Goal: Task Accomplishment & Management: Manage account settings

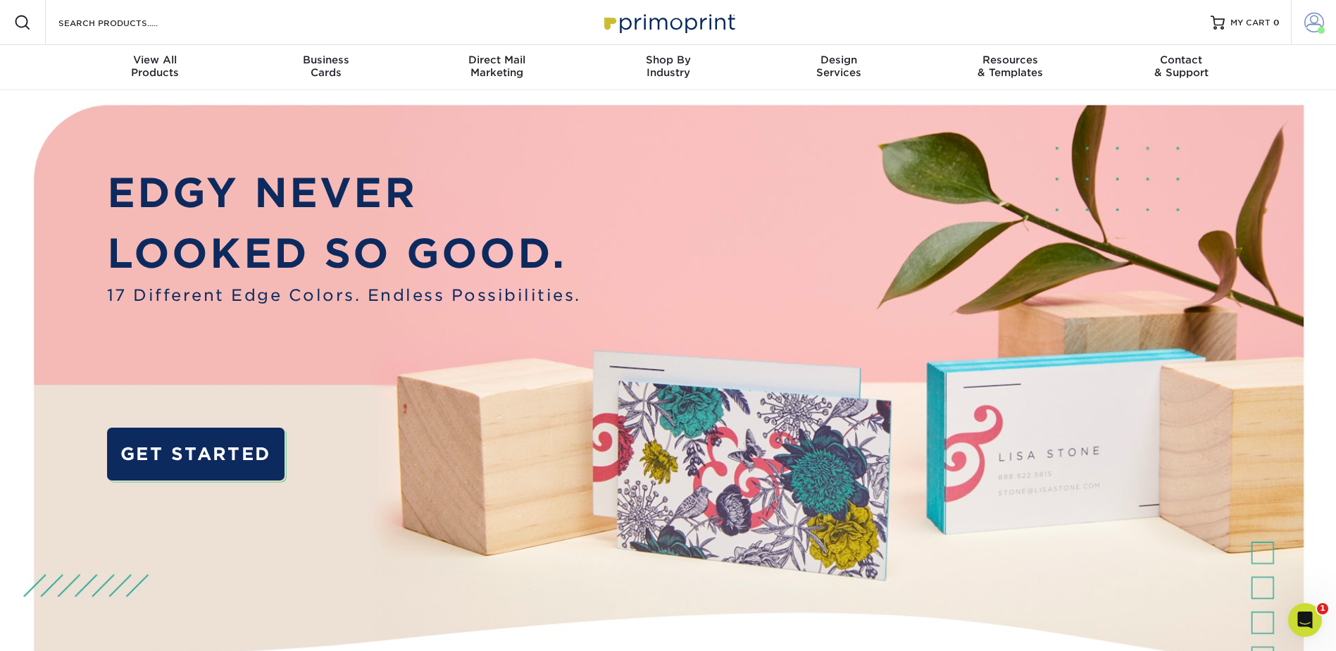
click at [1303, 20] on link "Account" at bounding box center [1313, 22] width 45 height 45
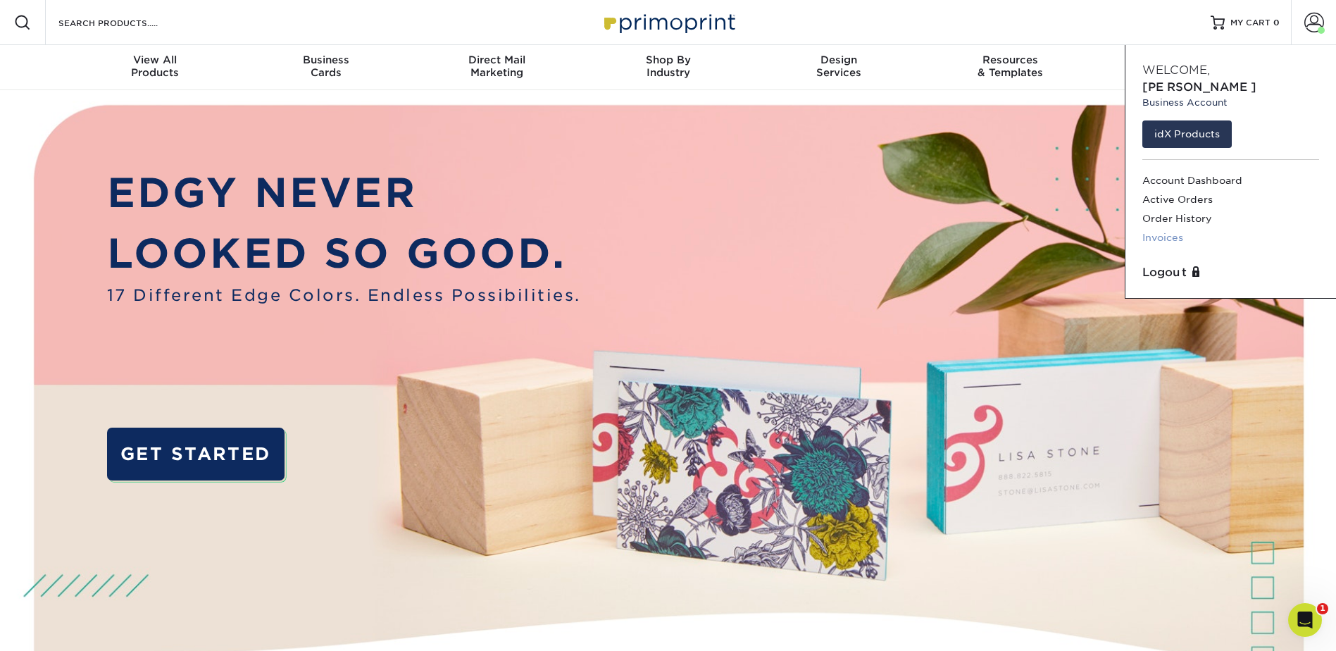
click at [1182, 228] on link "Invoices" at bounding box center [1230, 237] width 177 height 19
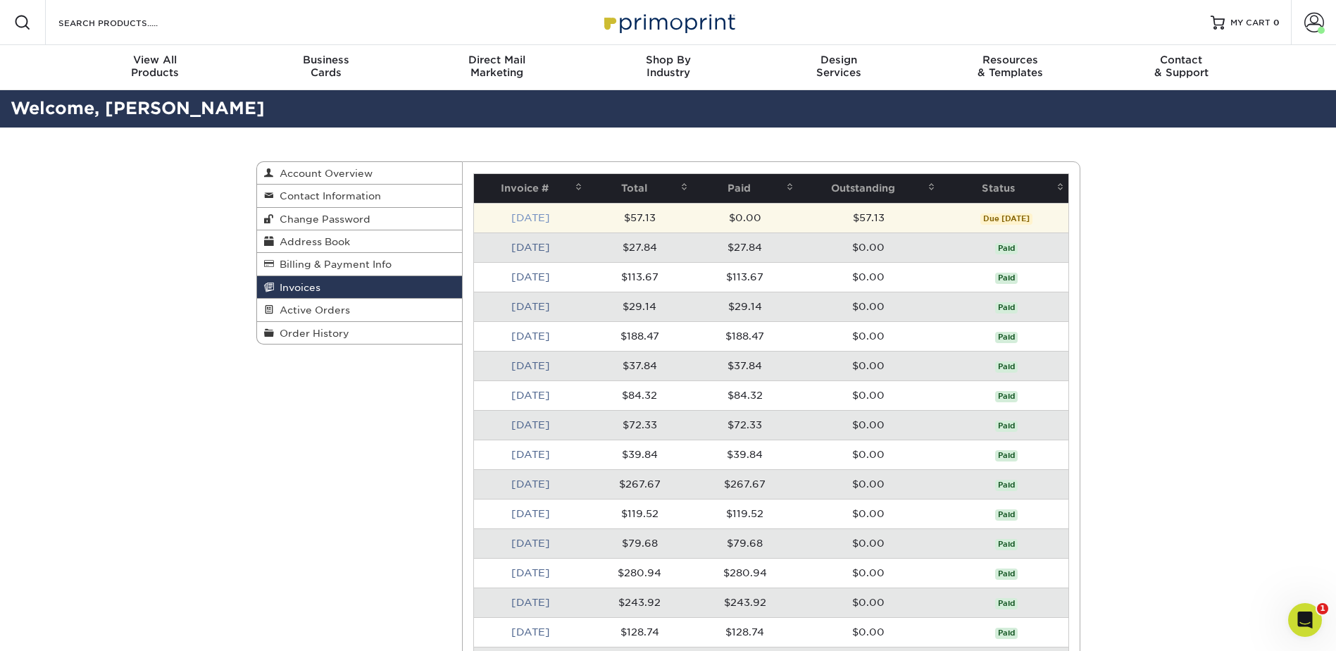
click at [525, 213] on link "[DATE]" at bounding box center [530, 217] width 39 height 11
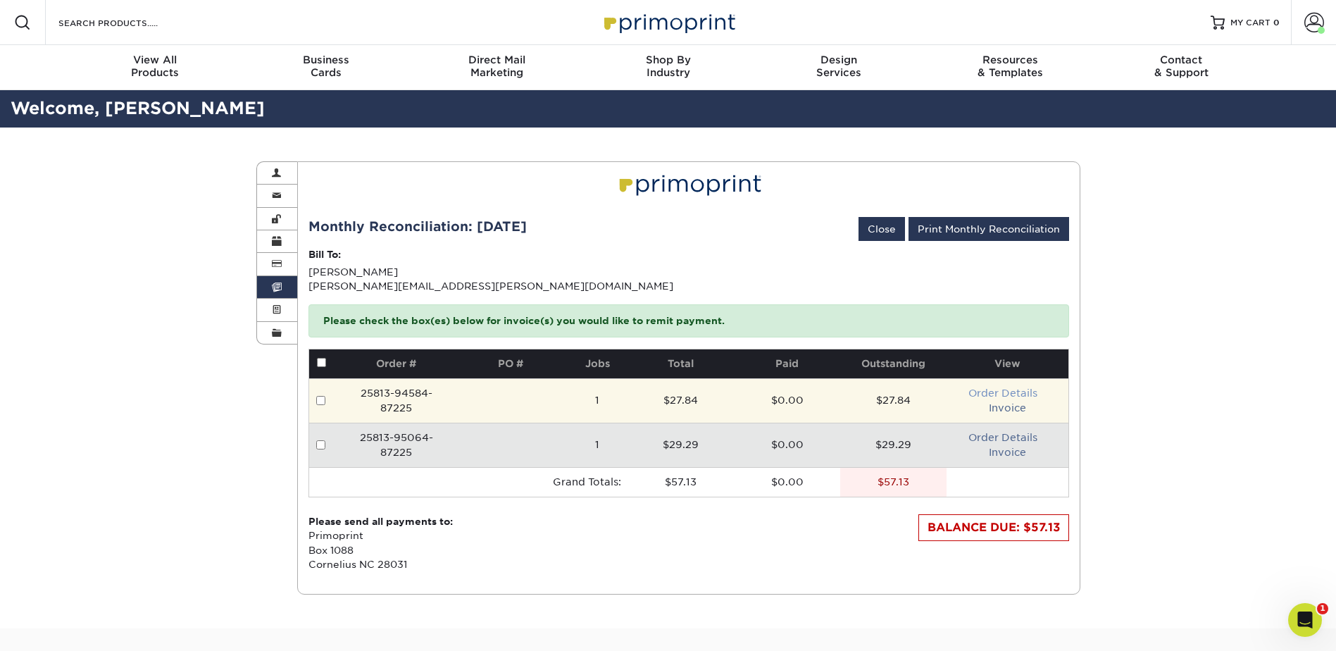
click at [985, 390] on link "Order Details" at bounding box center [1002, 392] width 69 height 11
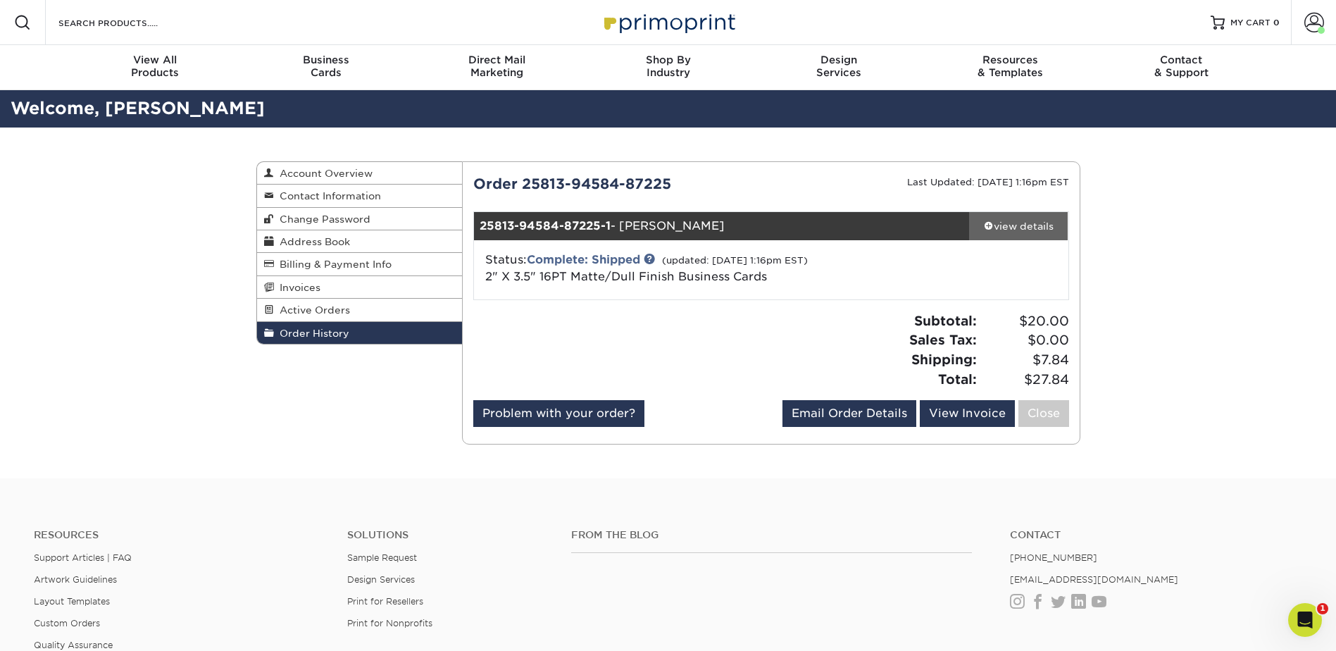
click at [996, 228] on div "view details" at bounding box center [1018, 226] width 99 height 14
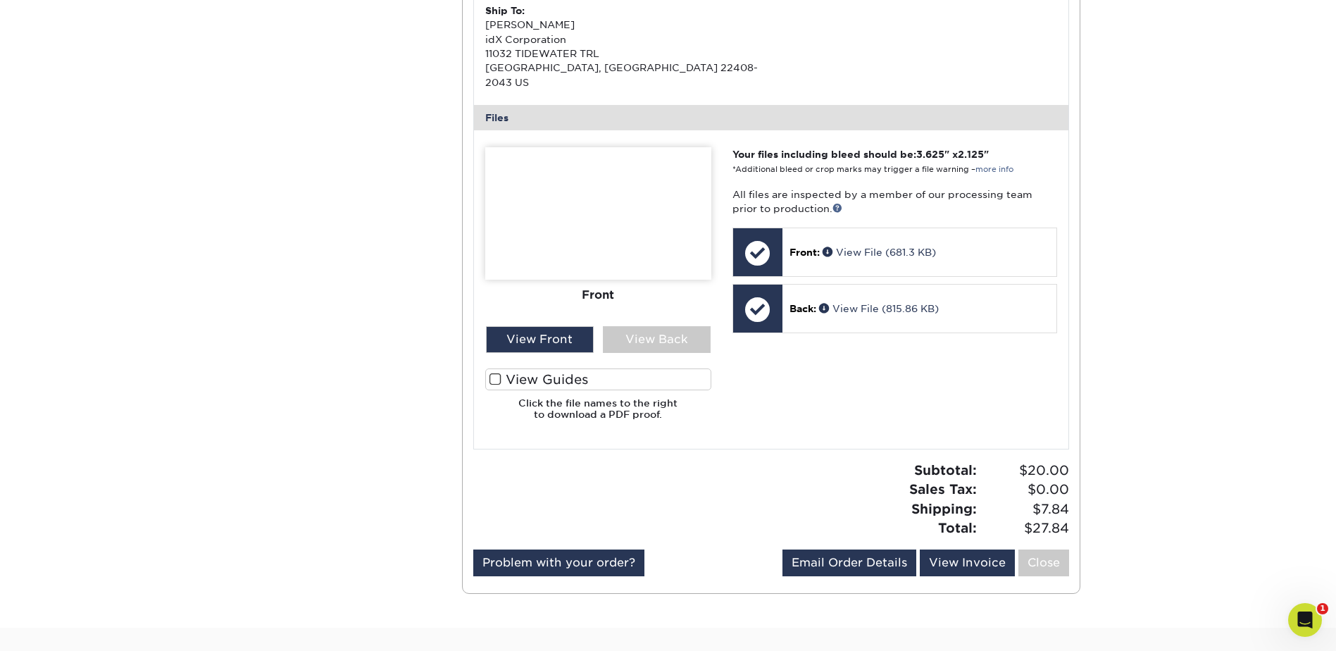
scroll to position [563, 0]
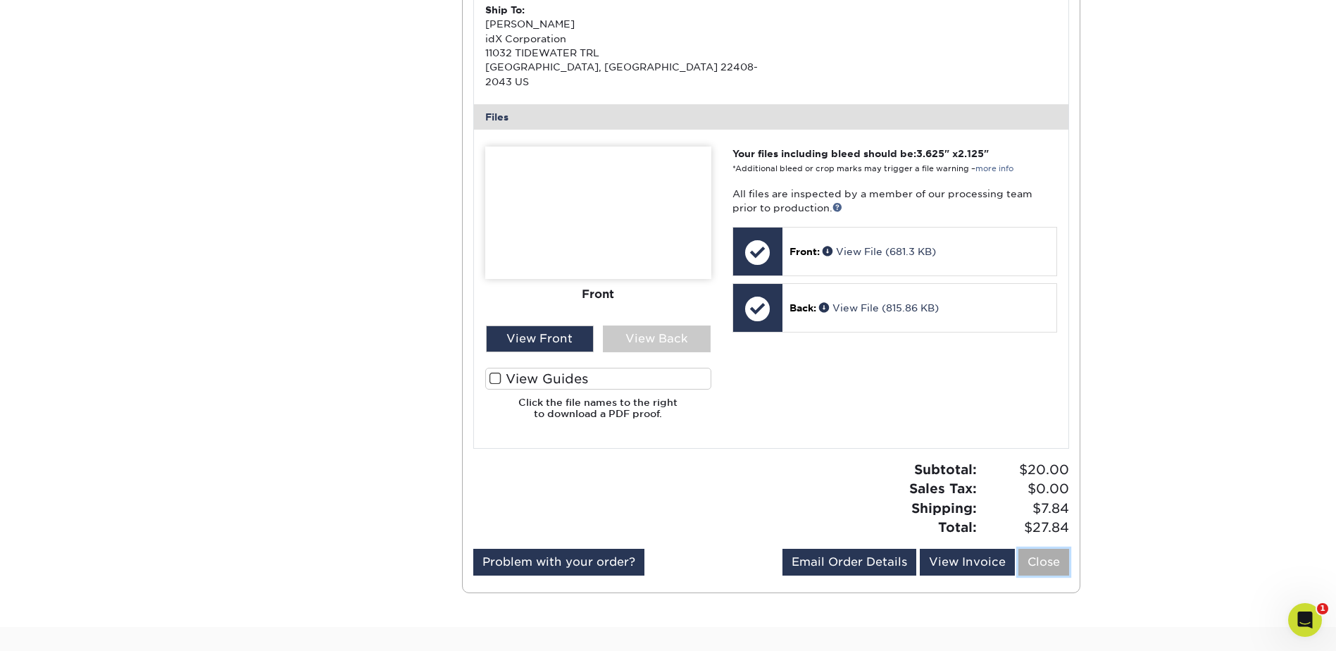
click at [1053, 555] on link "Close" at bounding box center [1043, 562] width 51 height 27
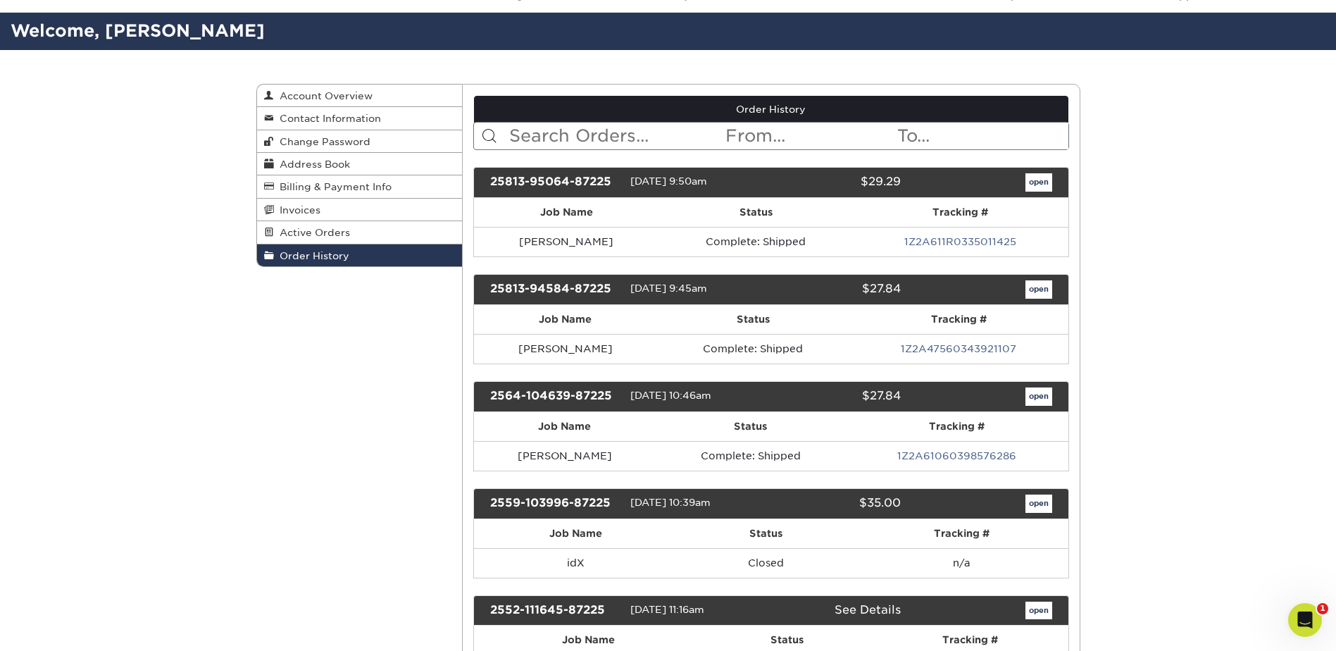
scroll to position [0, 0]
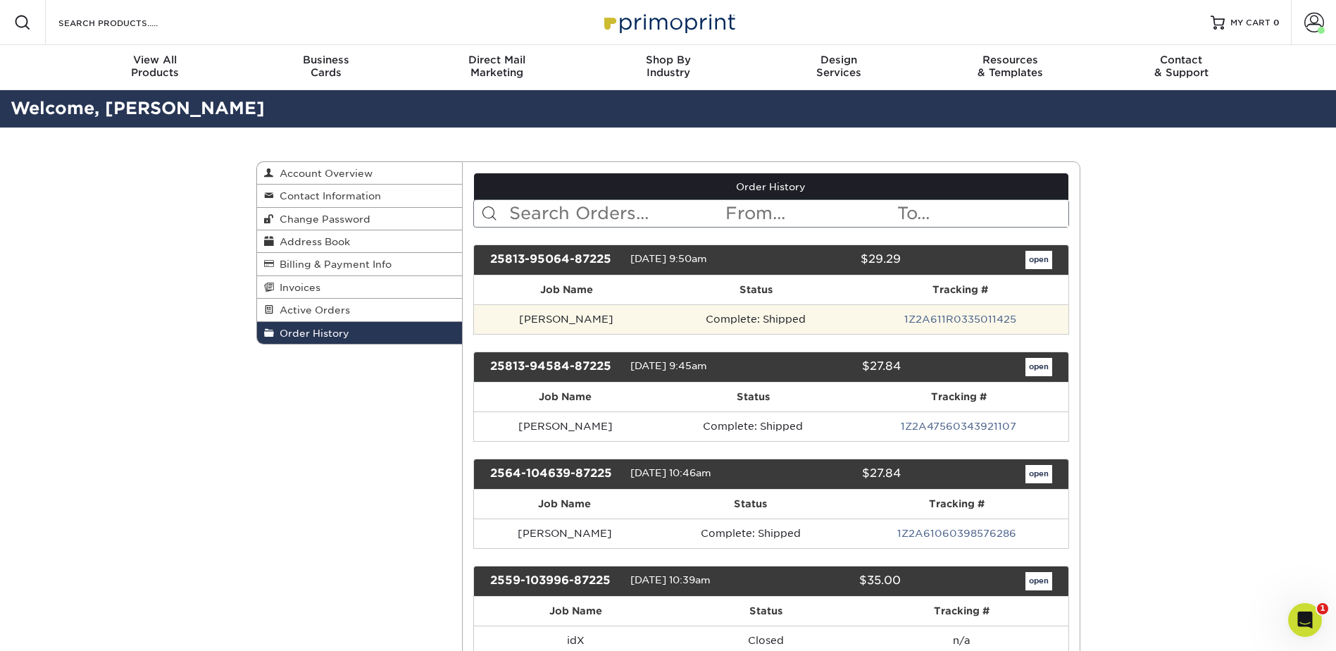
click at [823, 320] on td "Complete: Shipped" at bounding box center [755, 319] width 194 height 30
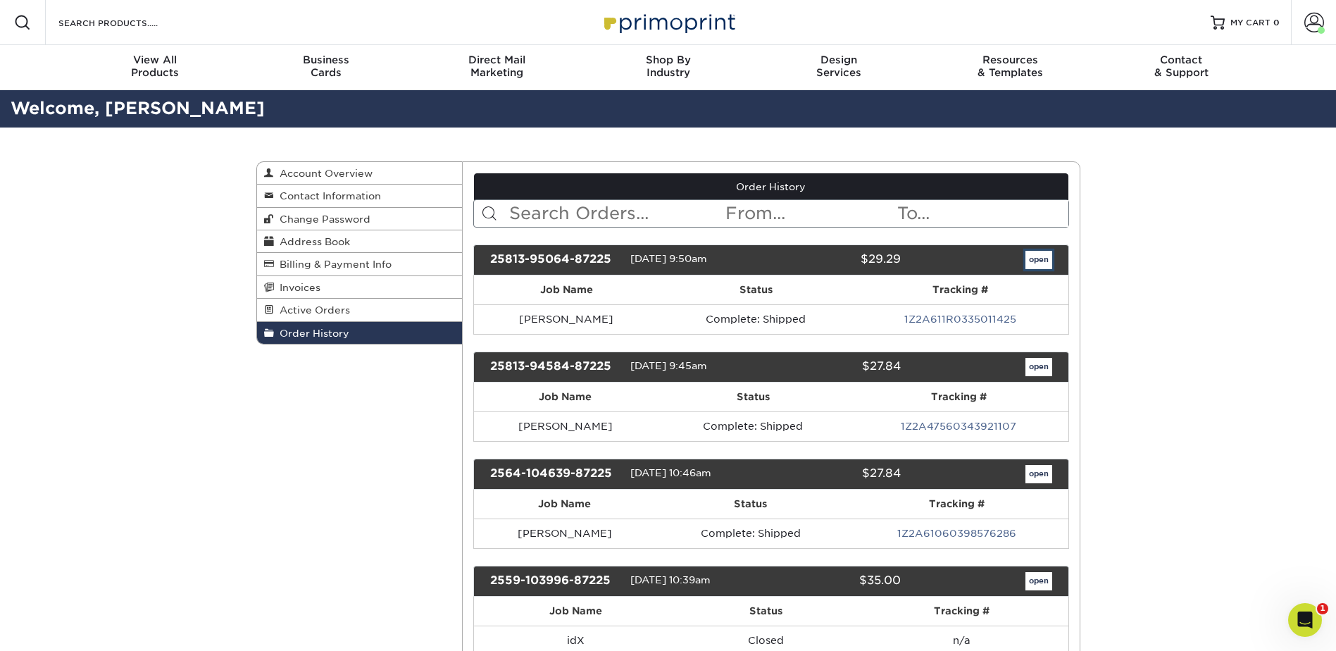
click at [1038, 257] on link "open" at bounding box center [1038, 260] width 27 height 18
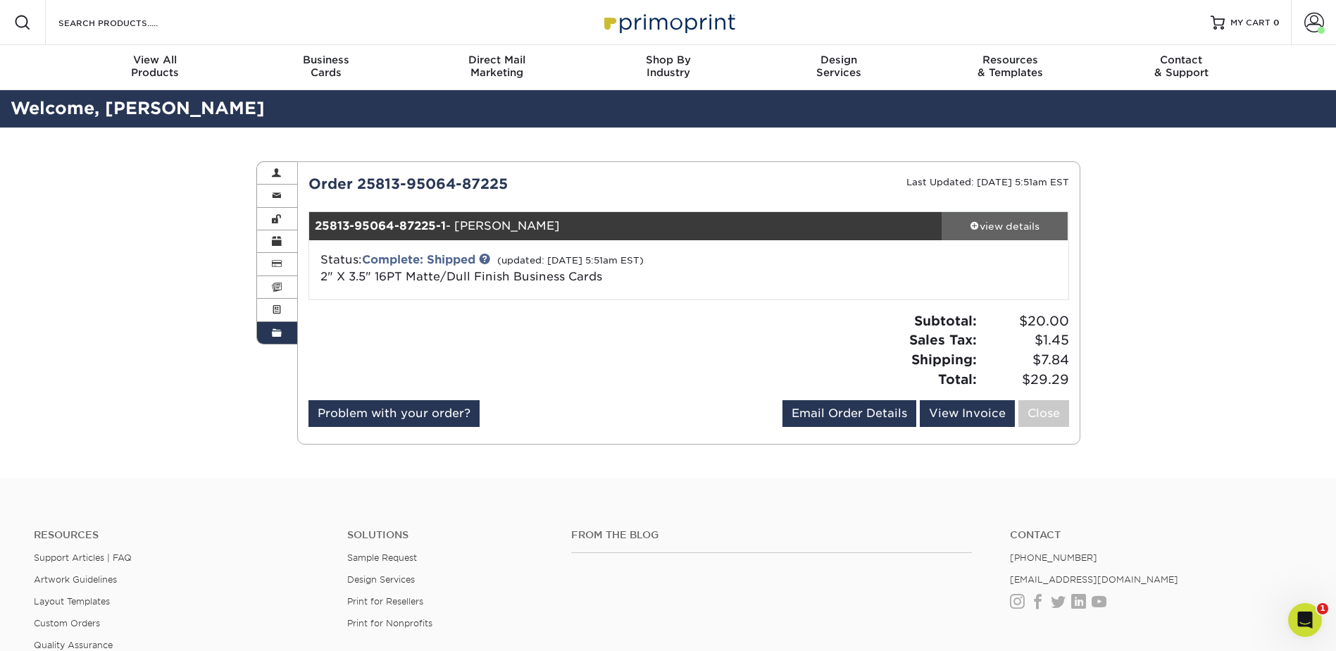
click at [989, 230] on div "view details" at bounding box center [1004, 226] width 127 height 14
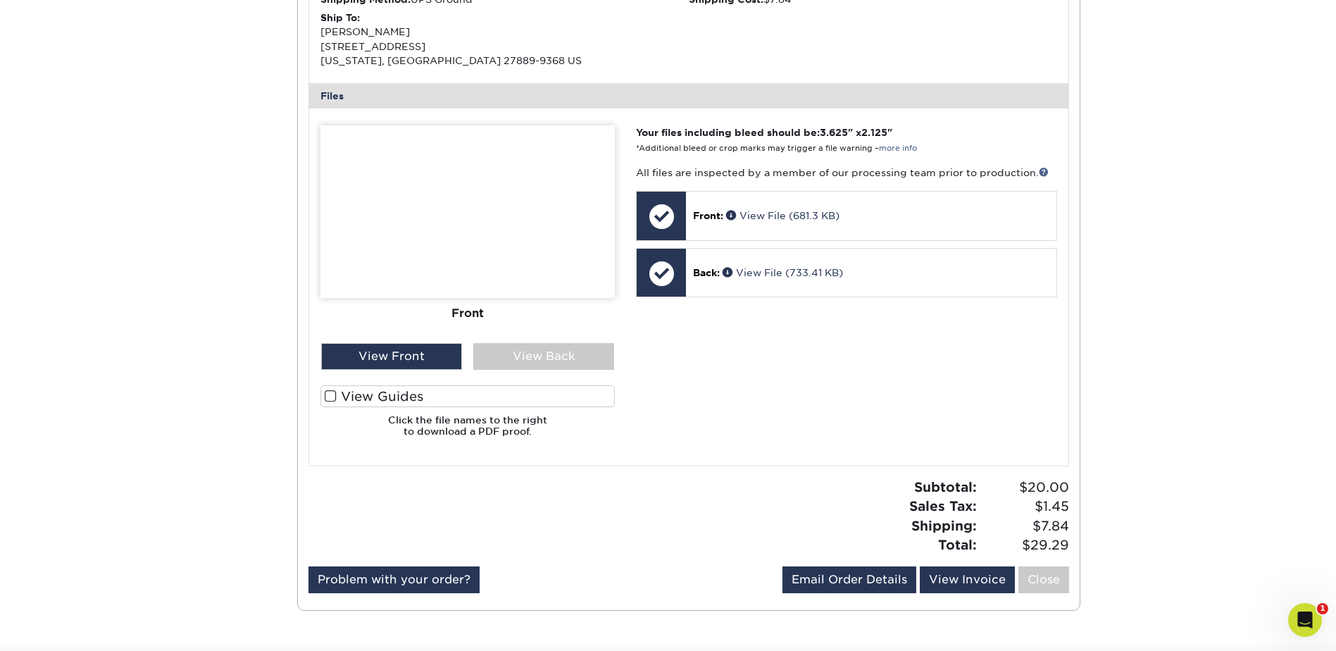
scroll to position [634, 0]
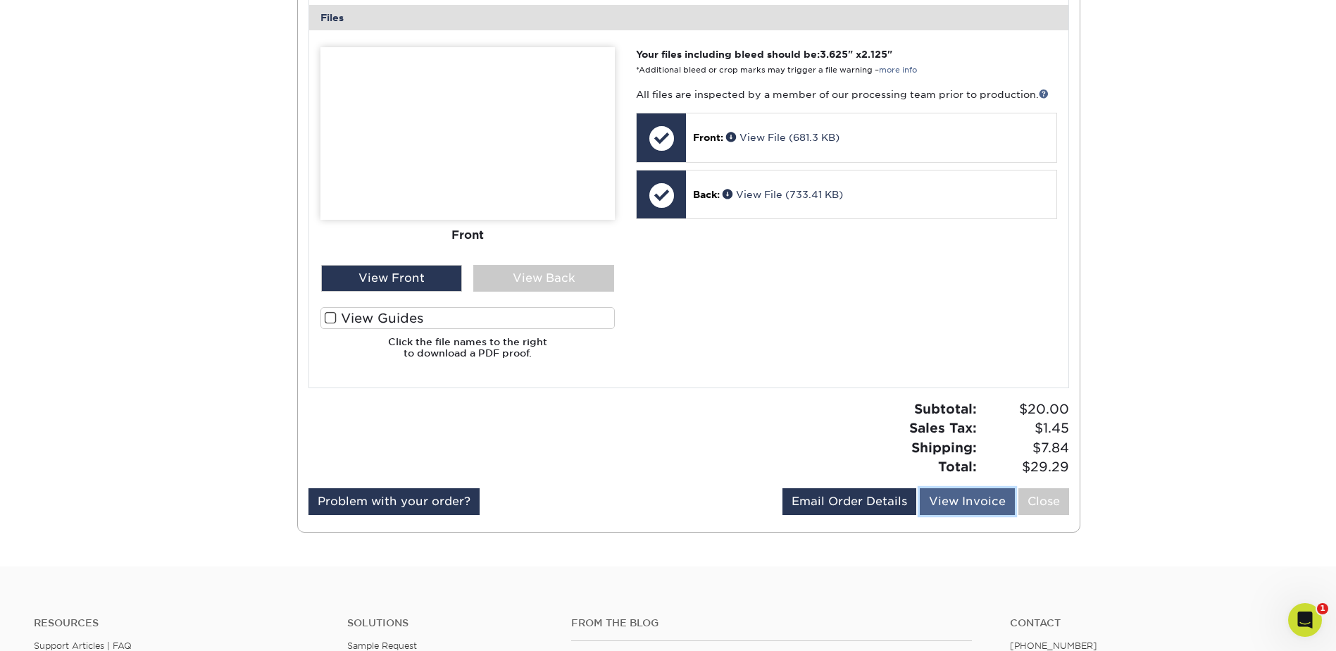
click at [982, 506] on link "View Invoice" at bounding box center [967, 501] width 95 height 27
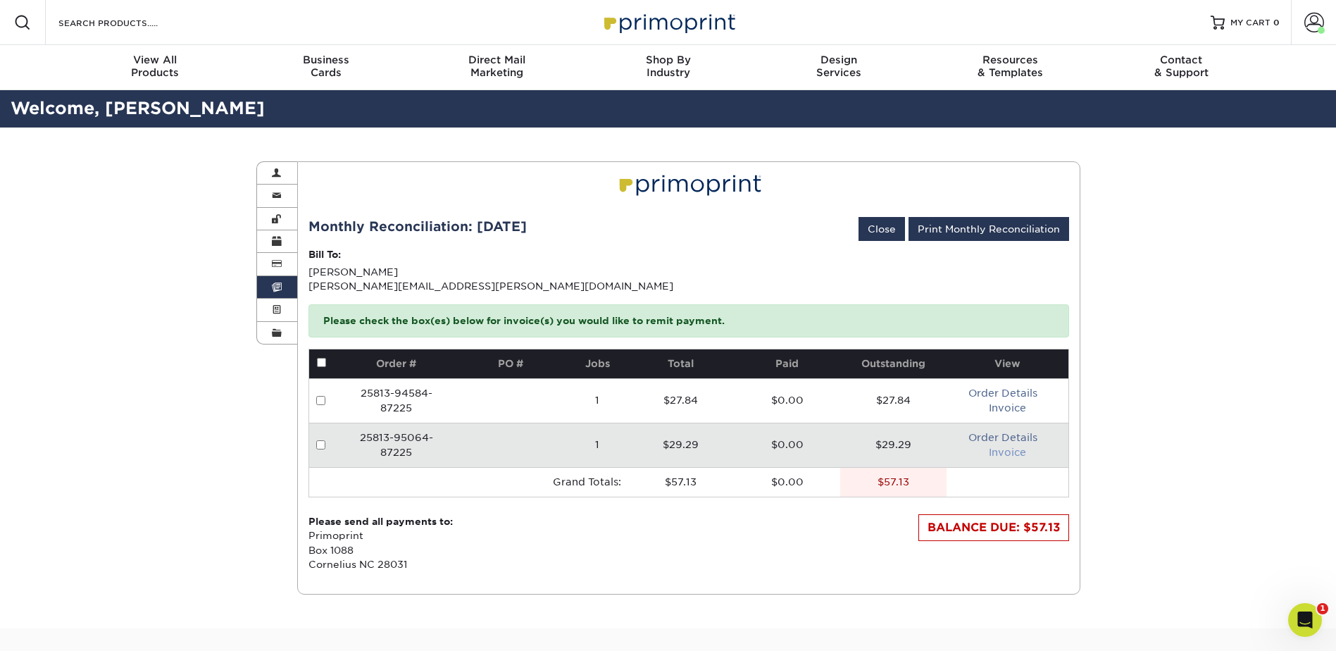
click at [1006, 452] on link "Invoice" at bounding box center [1007, 451] width 37 height 11
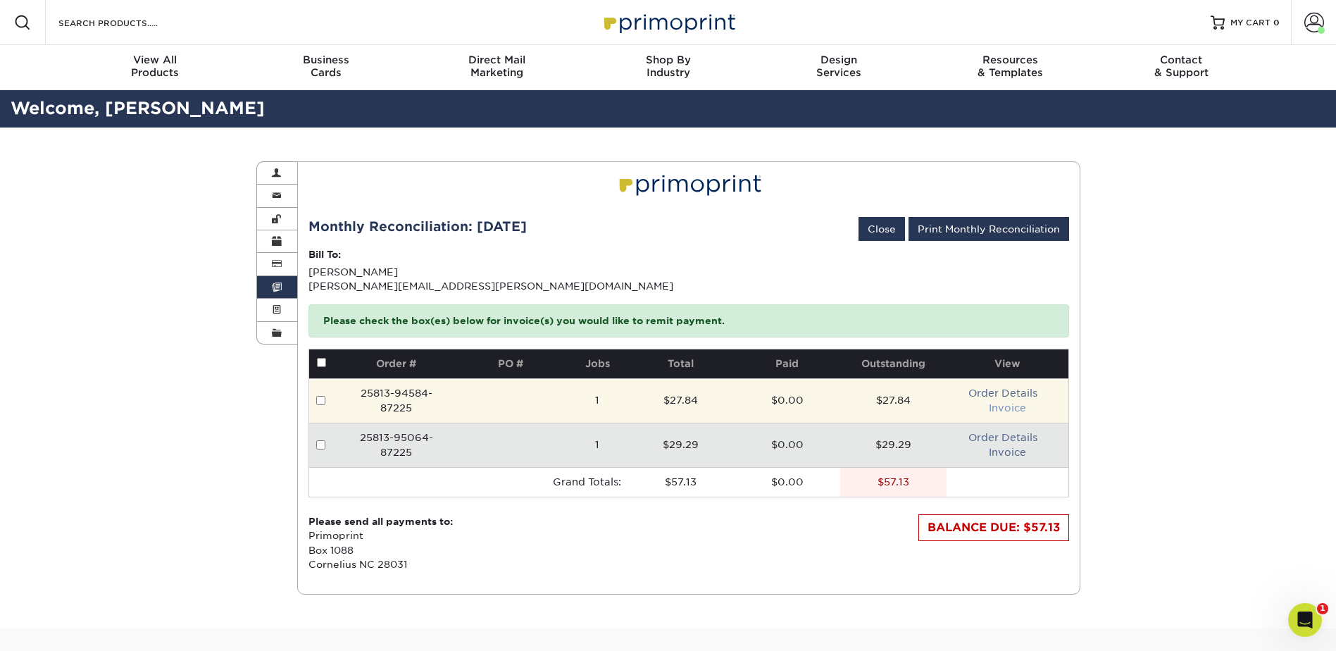
click at [1010, 412] on link "Invoice" at bounding box center [1007, 407] width 37 height 11
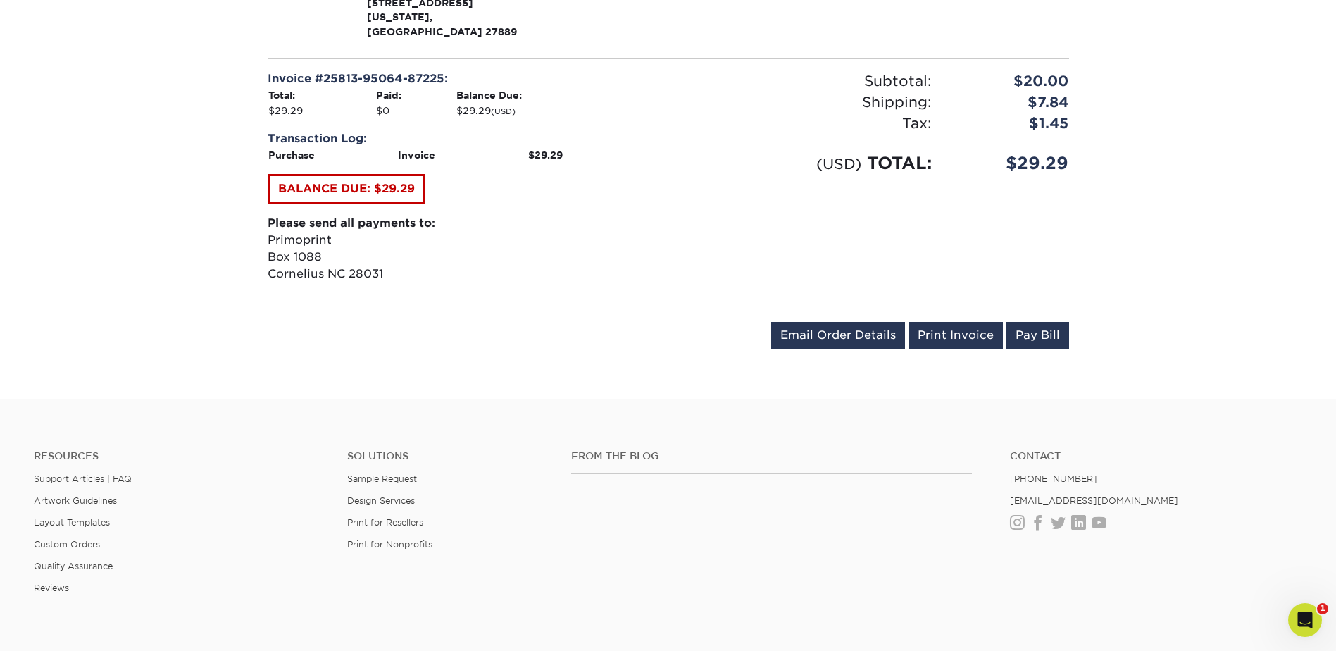
scroll to position [563, 0]
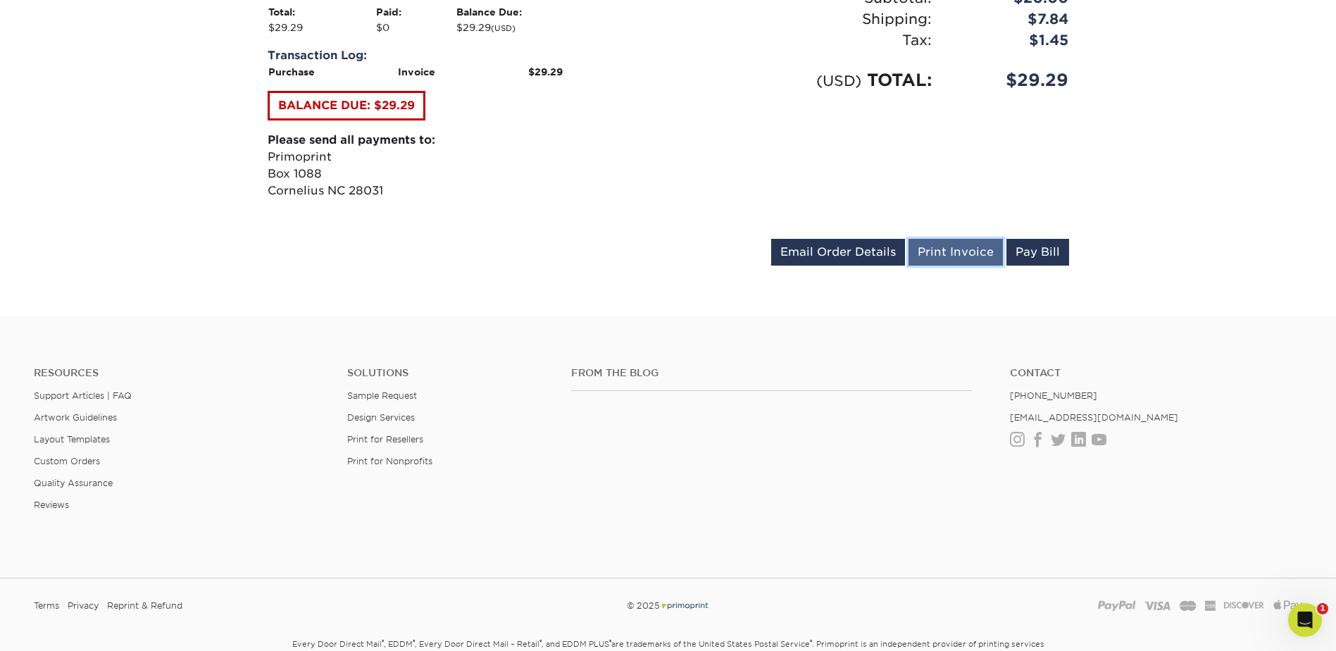
click at [977, 239] on link "Print Invoice" at bounding box center [955, 252] width 94 height 27
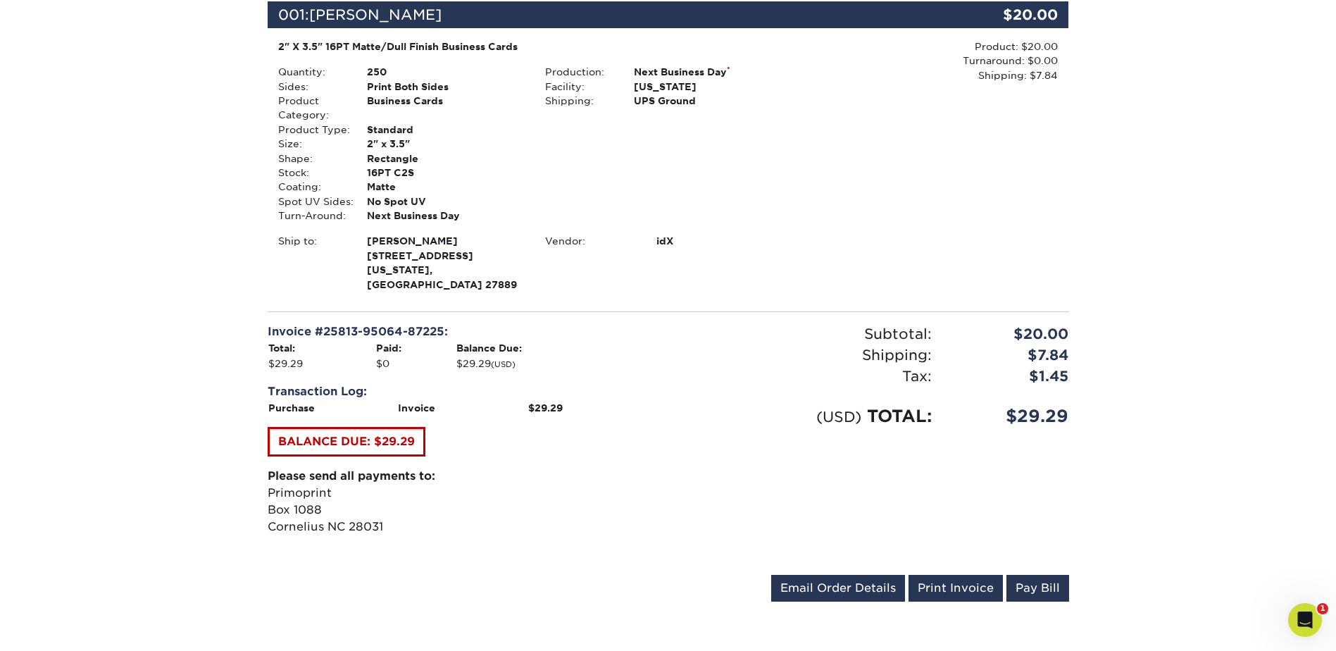
scroll to position [282, 0]
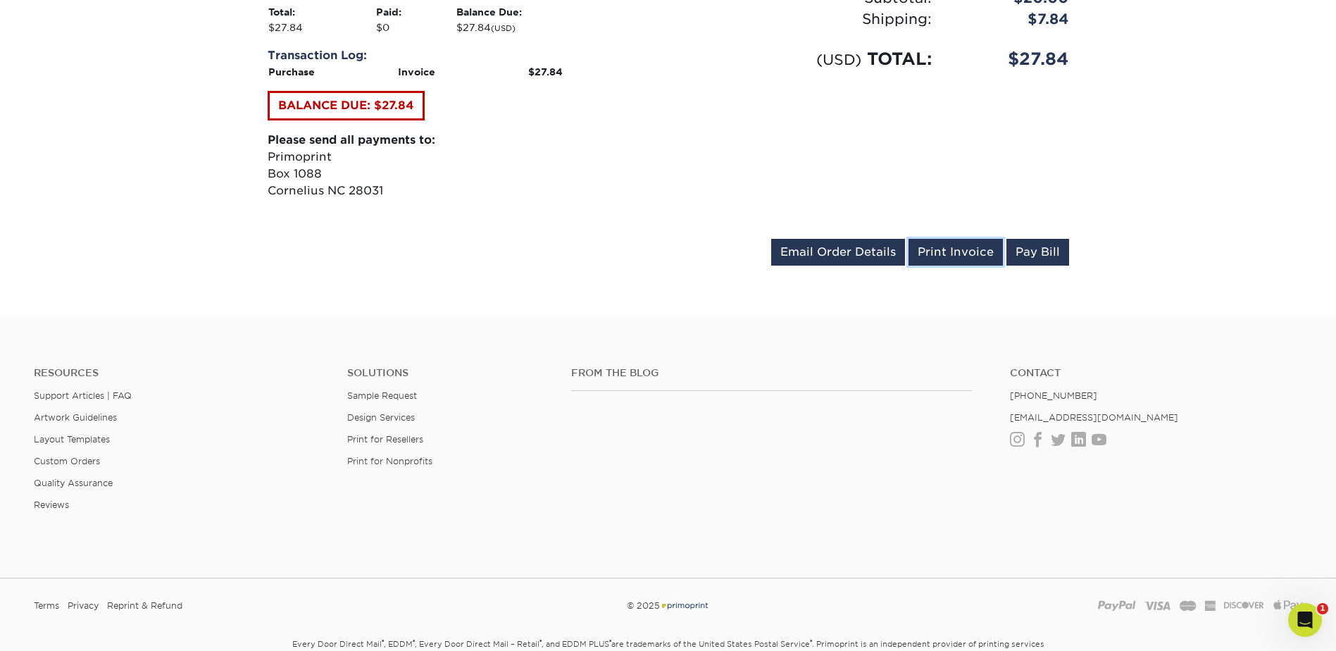
drag, startPoint x: 949, startPoint y: 254, endPoint x: 1212, endPoint y: 632, distance: 460.4
click at [949, 254] on link "Print Invoice" at bounding box center [955, 252] width 94 height 27
